Goal: Navigation & Orientation: Find specific page/section

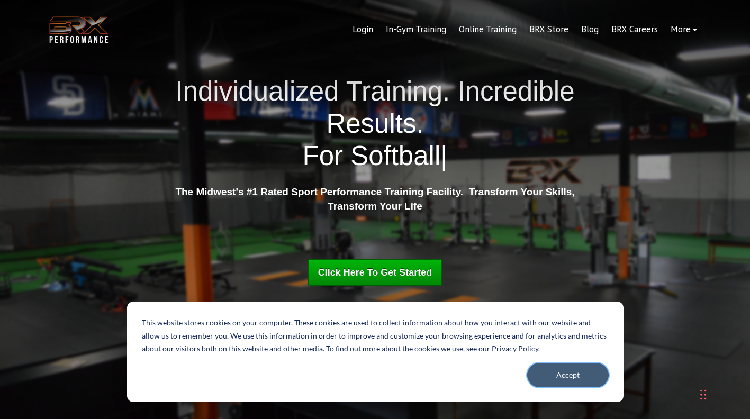
click at [580, 385] on button "Accept" at bounding box center [567, 375] width 81 height 24
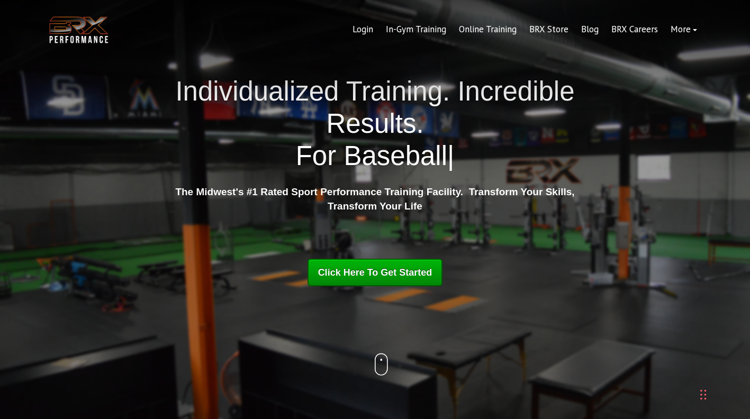
click at [412, 33] on link "In-Gym Training" at bounding box center [415, 29] width 73 height 25
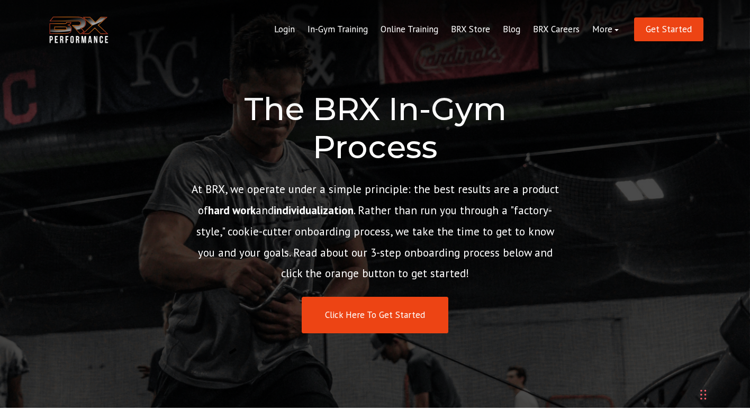
click at [617, 34] on link "More" at bounding box center [605, 29] width 39 height 25
